Goal: Information Seeking & Learning: Learn about a topic

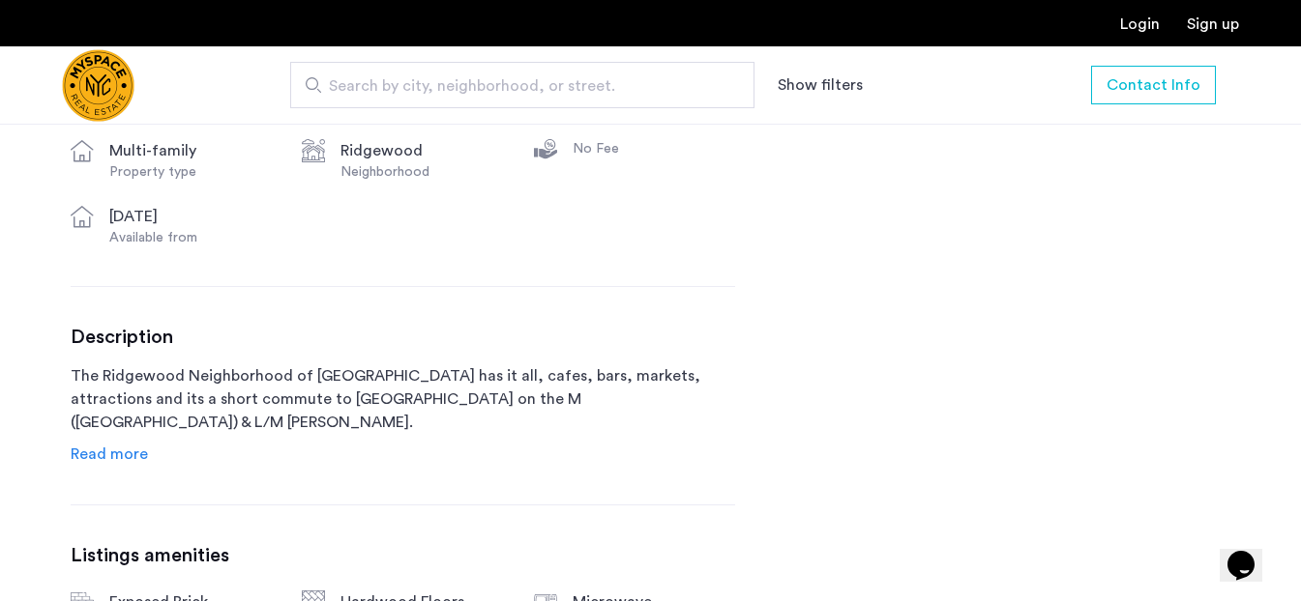
scroll to position [930, 0]
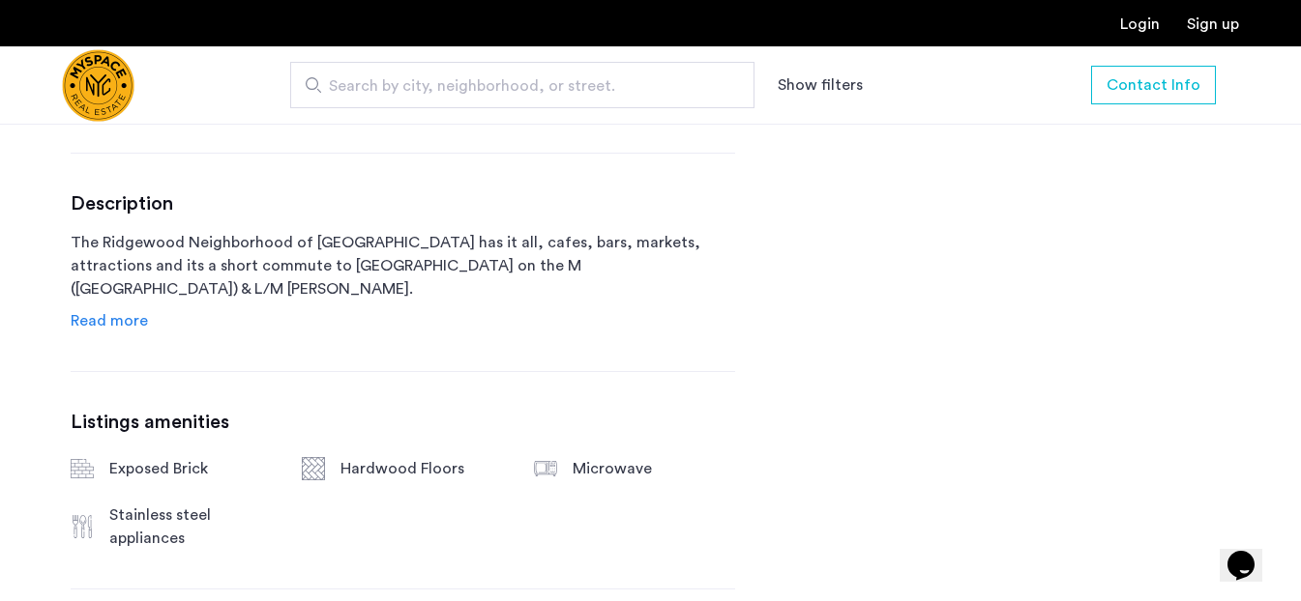
click at [145, 331] on div "Description The Ridgewood Neighborhood of [GEOGRAPHIC_DATA] has it all, cafes, …" at bounding box center [403, 262] width 664 height 140
click at [131, 314] on span "Read more" at bounding box center [109, 320] width 77 height 15
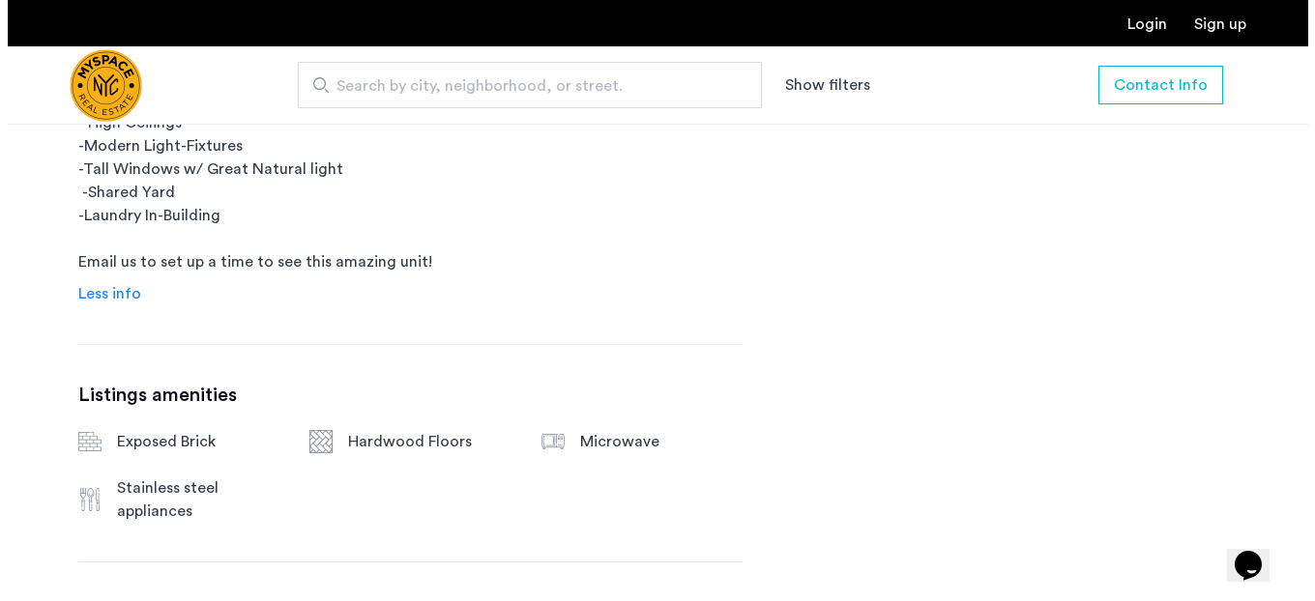
scroll to position [0, 0]
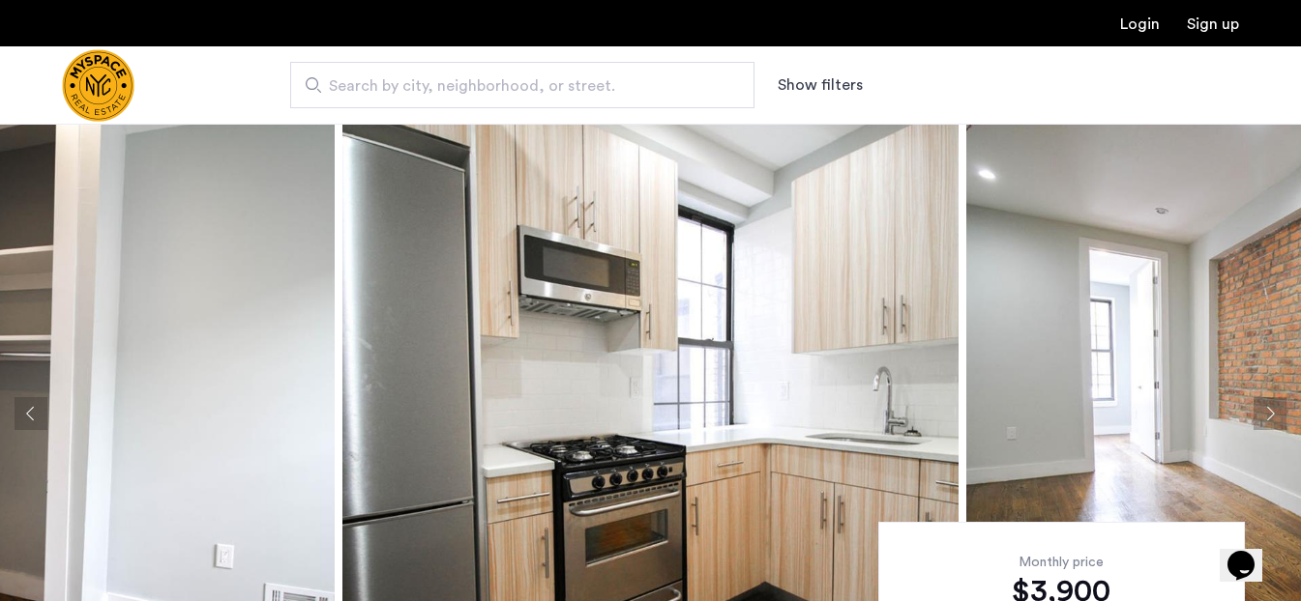
click at [750, 258] on img at bounding box center [650, 414] width 616 height 580
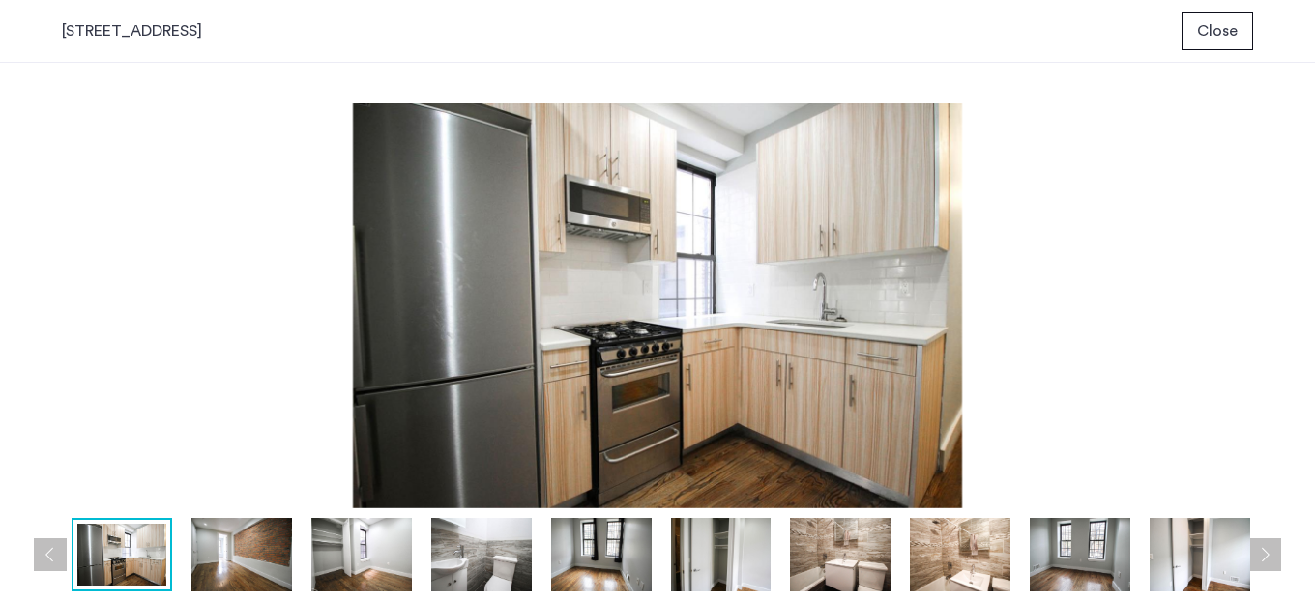
click at [1269, 548] on button "Next apartment" at bounding box center [1264, 555] width 33 height 33
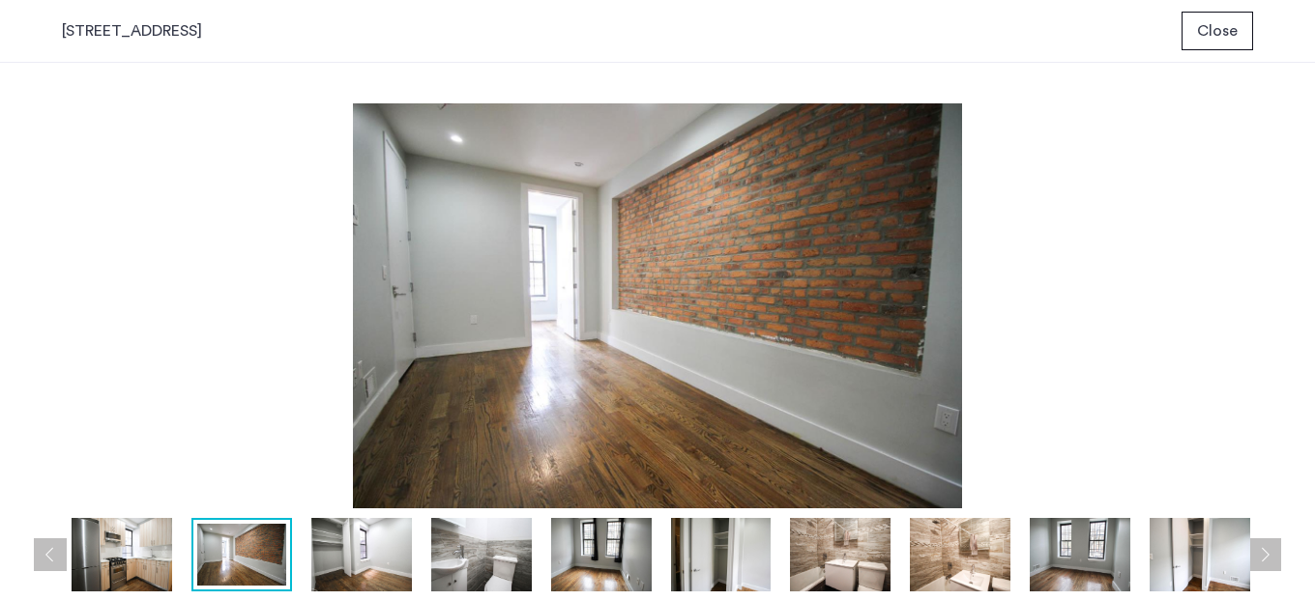
click at [1269, 550] on button "Next apartment" at bounding box center [1264, 555] width 33 height 33
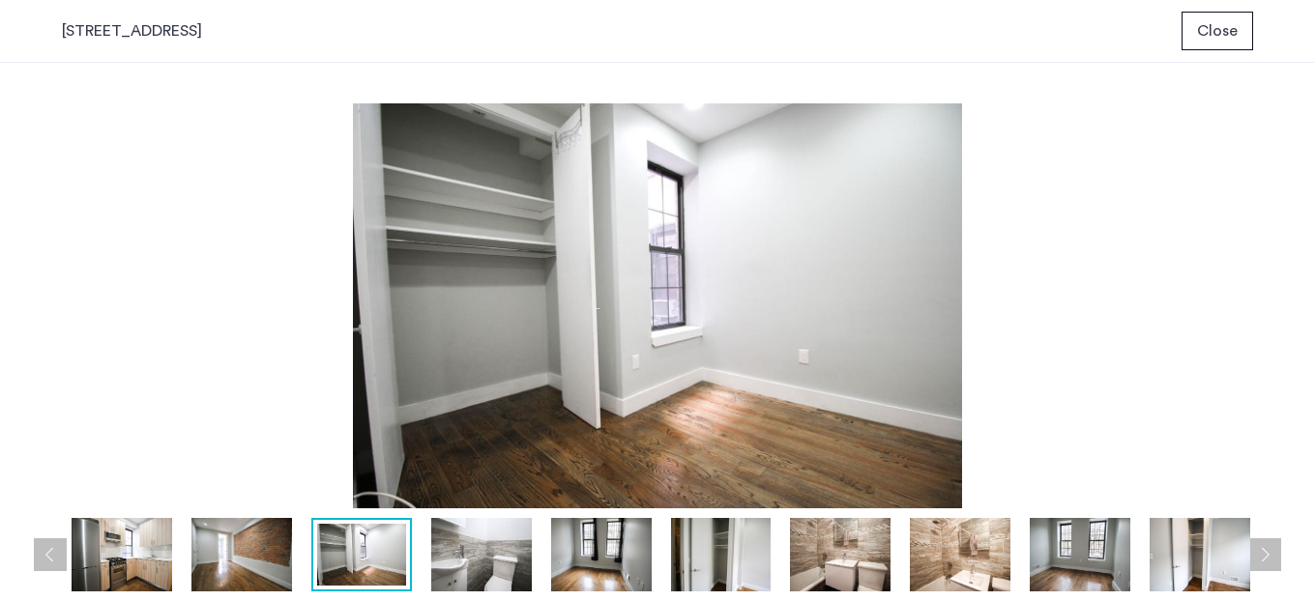
click at [1269, 550] on button "Next apartment" at bounding box center [1264, 555] width 33 height 33
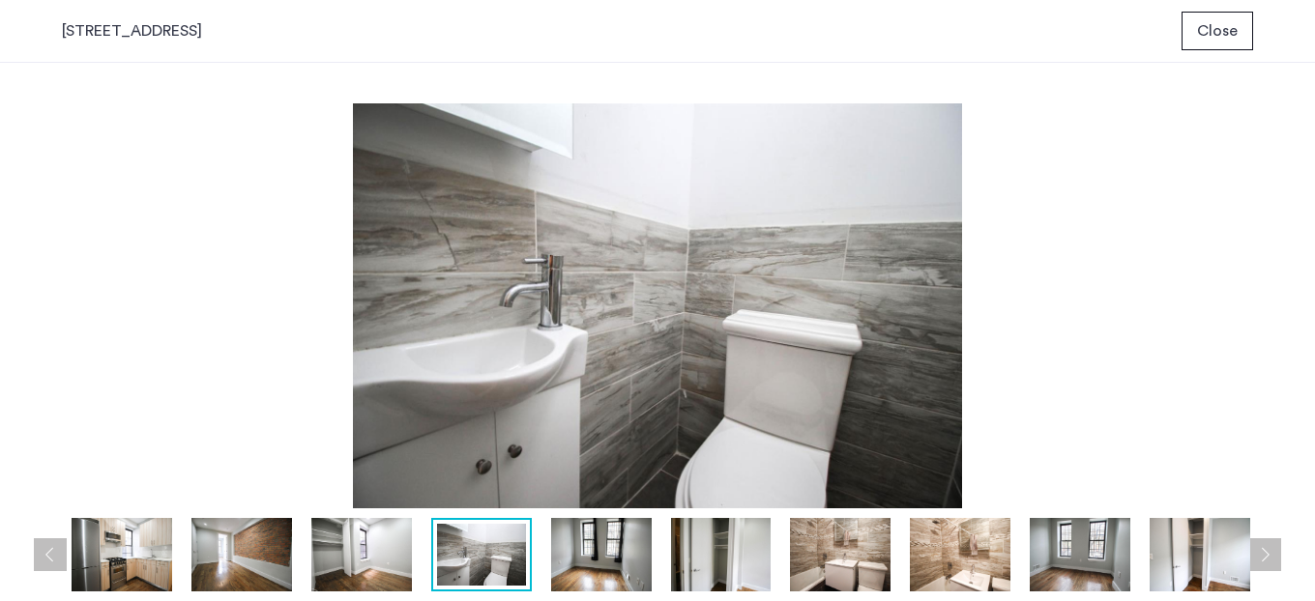
click at [1269, 550] on button "Next apartment" at bounding box center [1264, 555] width 33 height 33
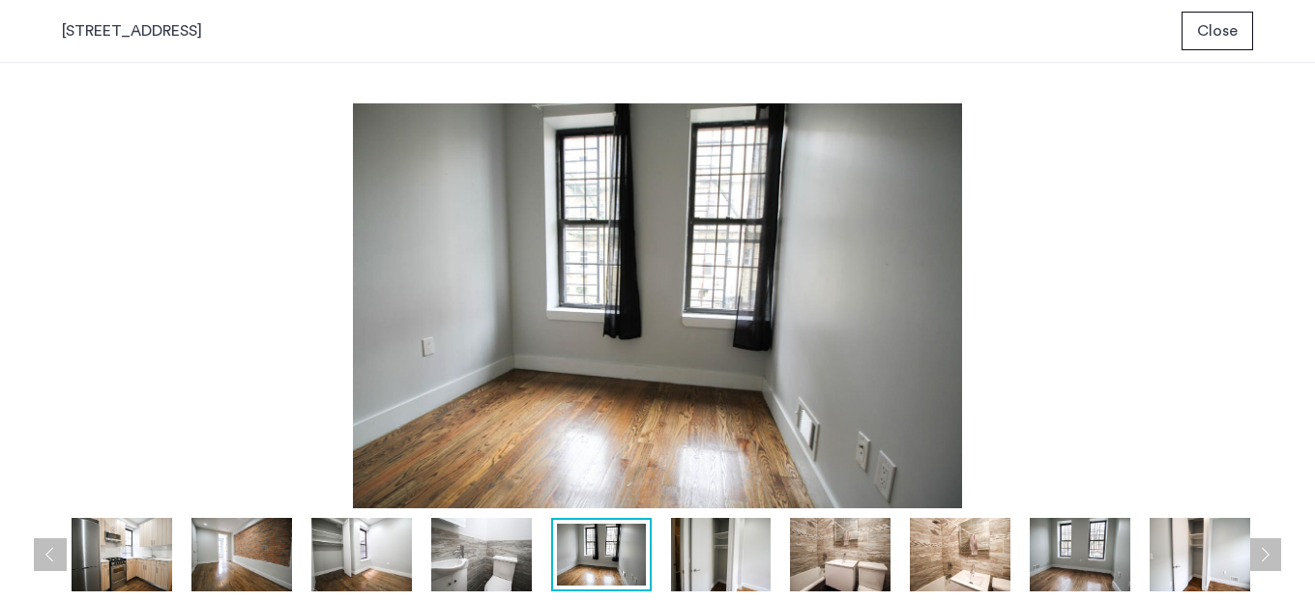
click at [1269, 550] on button "Next apartment" at bounding box center [1264, 555] width 33 height 33
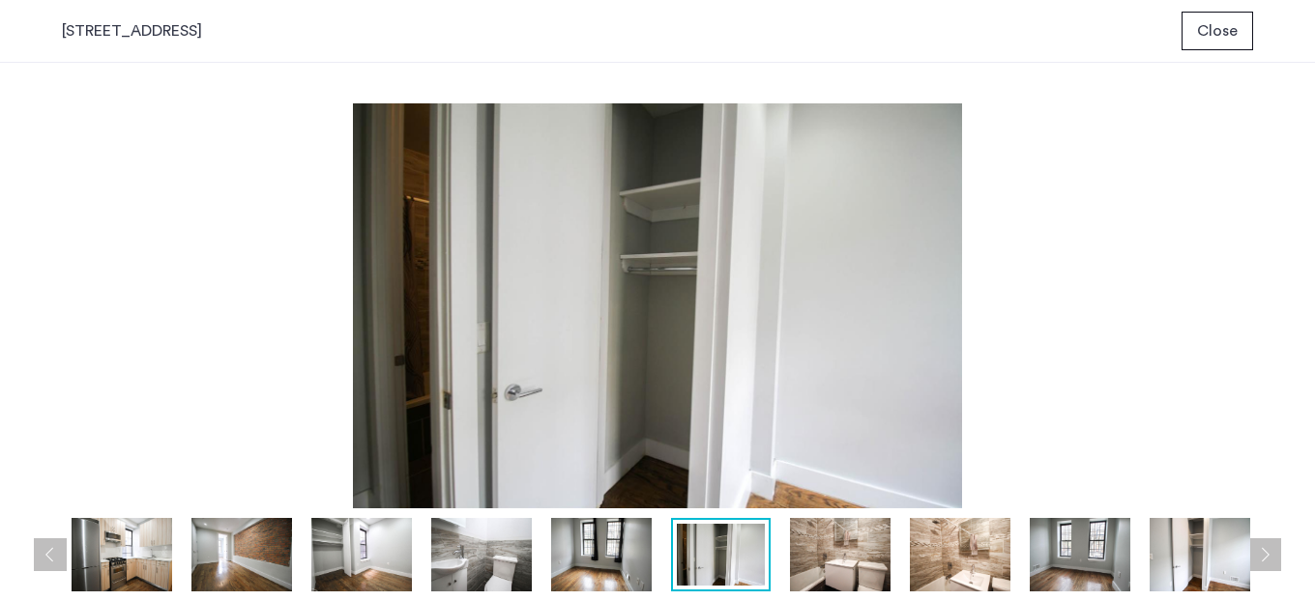
click at [1269, 550] on button "Next apartment" at bounding box center [1264, 555] width 33 height 33
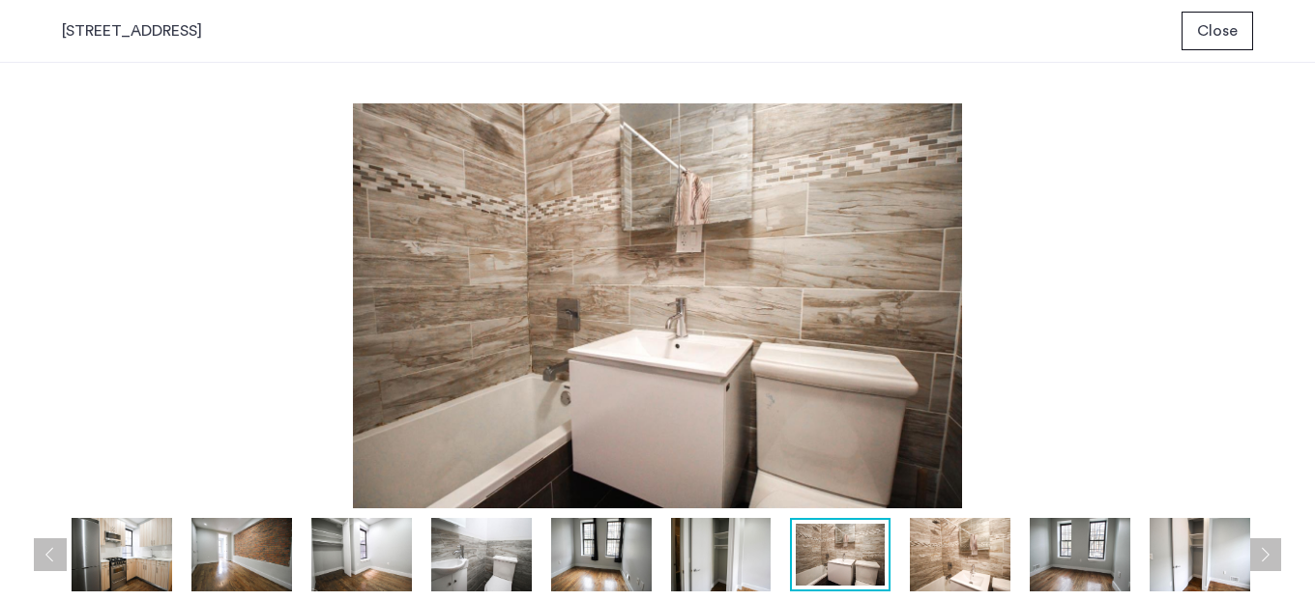
click at [1269, 550] on button "Next apartment" at bounding box center [1264, 555] width 33 height 33
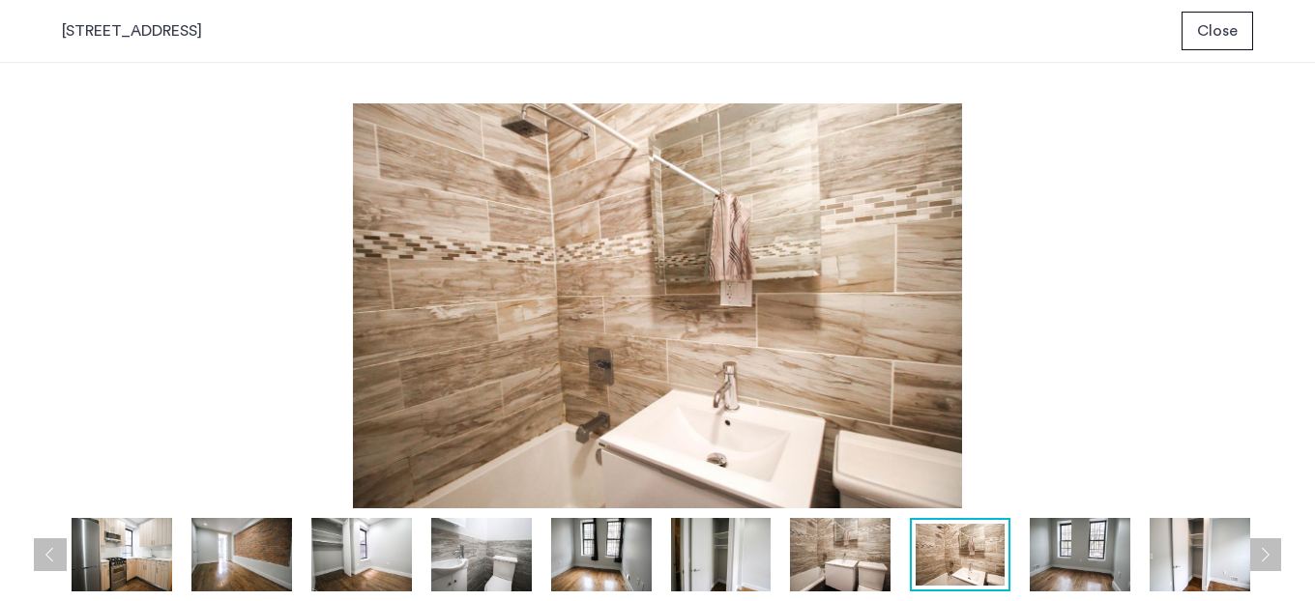
click at [1270, 550] on button "Next apartment" at bounding box center [1264, 555] width 33 height 33
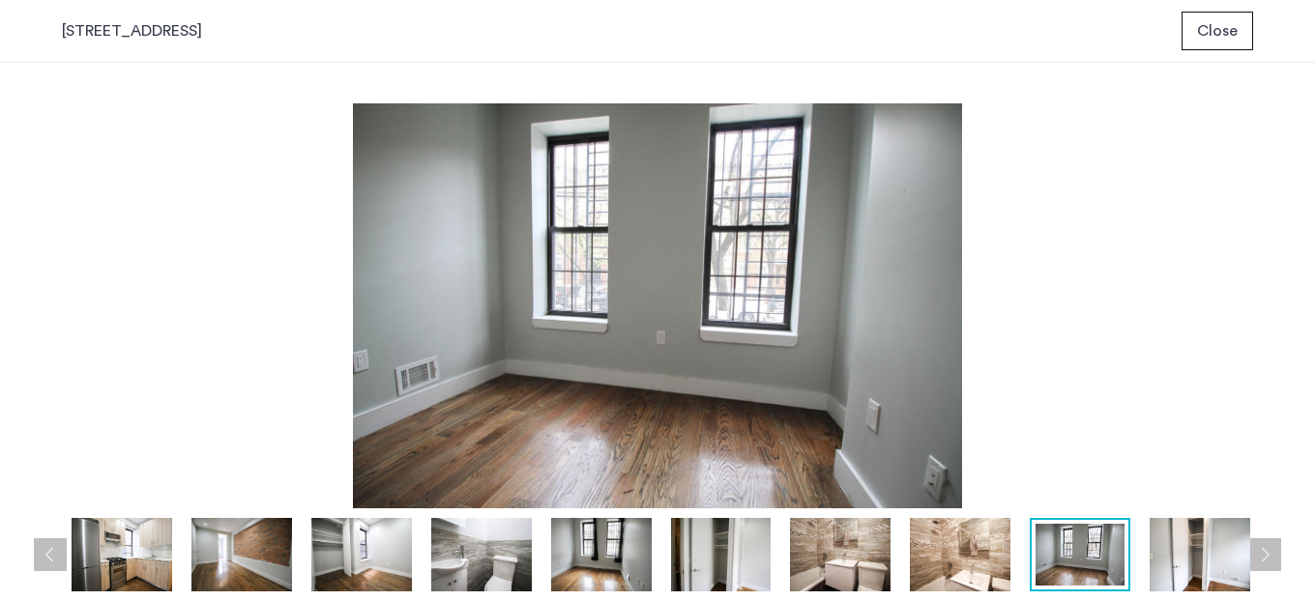
click at [1270, 550] on button "Next apartment" at bounding box center [1264, 555] width 33 height 33
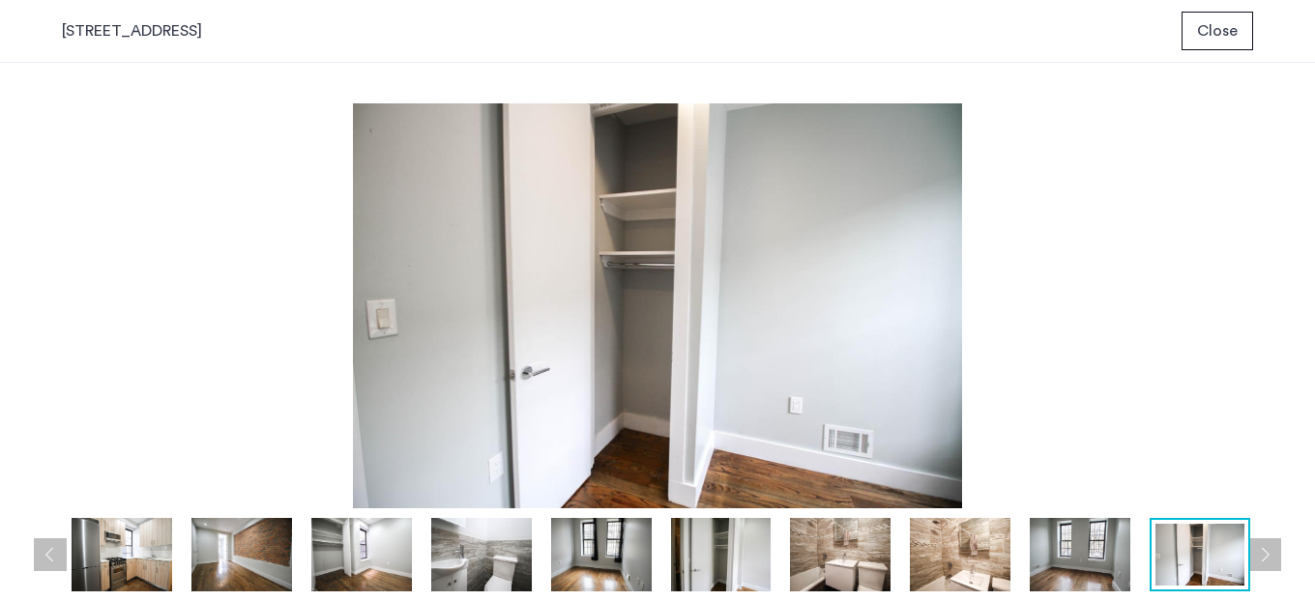
click at [1270, 550] on button "Next apartment" at bounding box center [1264, 555] width 33 height 33
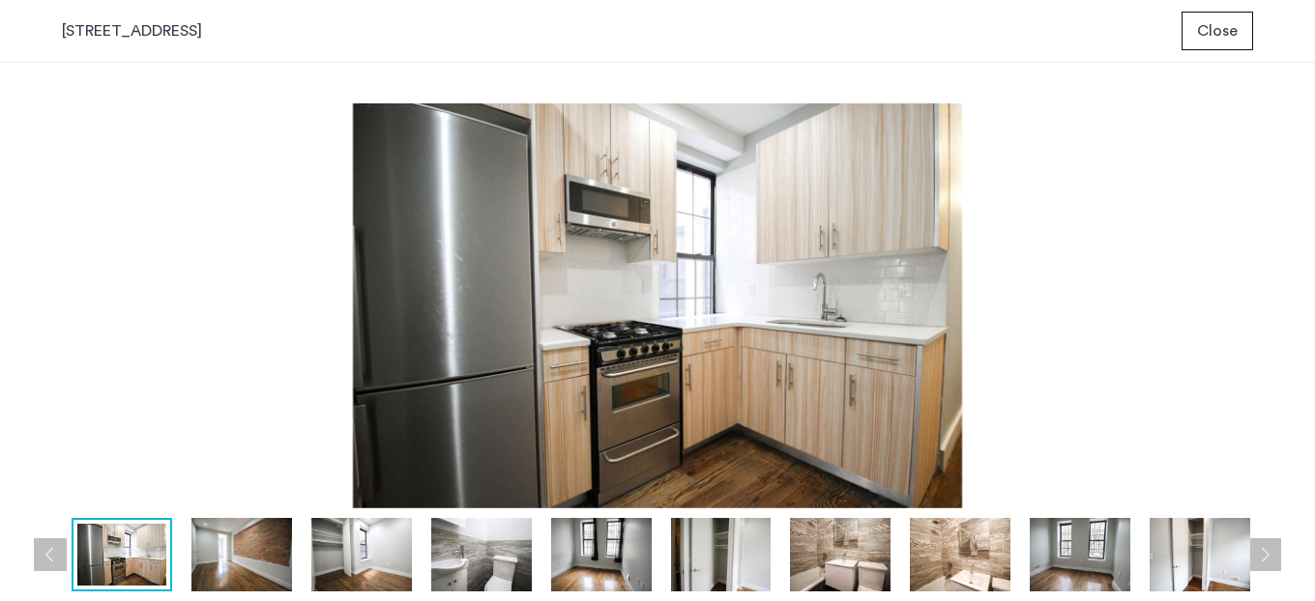
click at [1270, 550] on button "Next apartment" at bounding box center [1264, 555] width 33 height 33
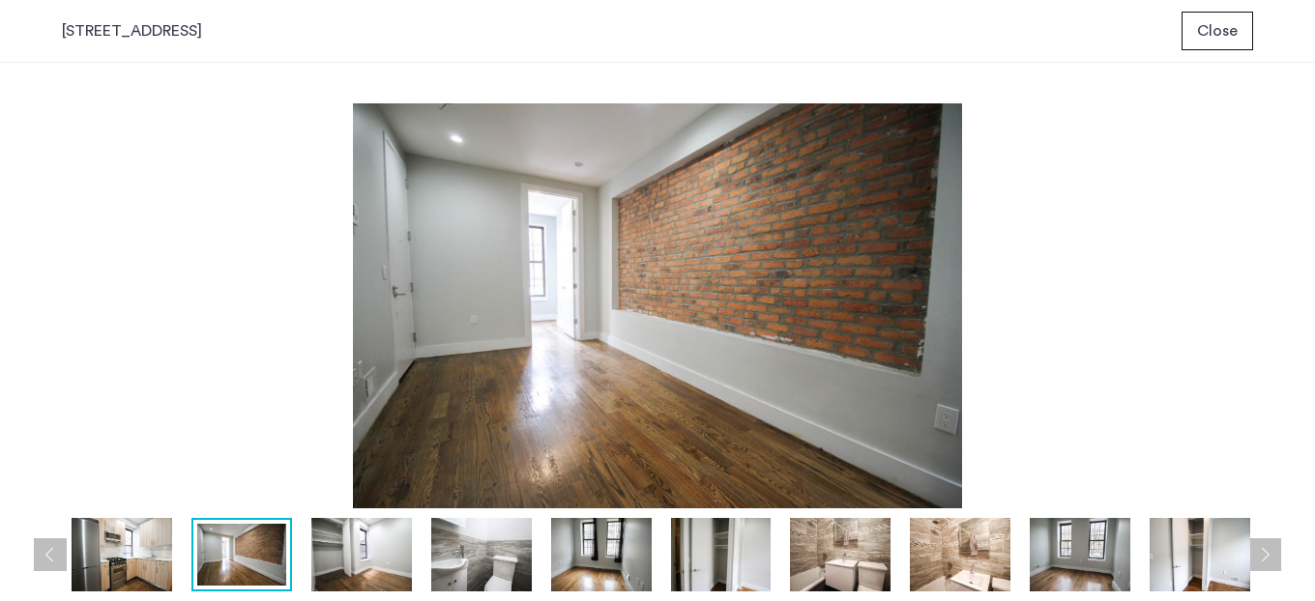
click at [1270, 550] on button "Next apartment" at bounding box center [1264, 555] width 33 height 33
